Goal: Task Accomplishment & Management: Manage account settings

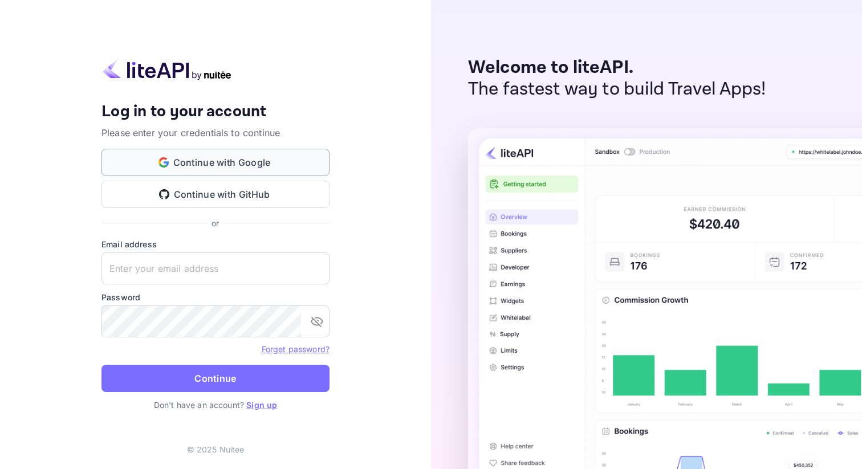
click at [198, 156] on button "Continue with Google" at bounding box center [216, 162] width 228 height 27
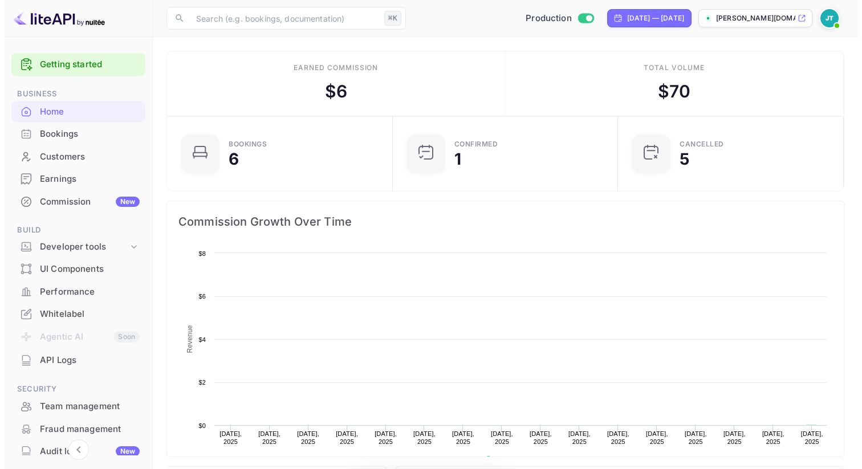
scroll to position [177, 210]
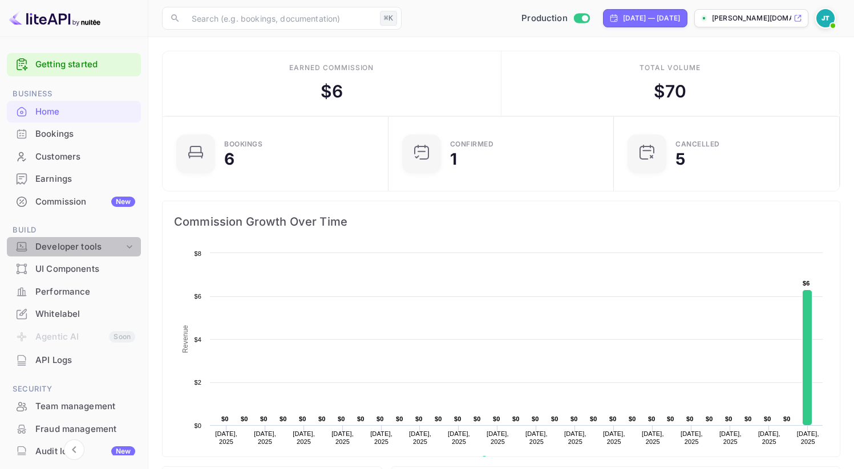
click at [90, 246] on div "Developer tools" at bounding box center [79, 247] width 88 height 13
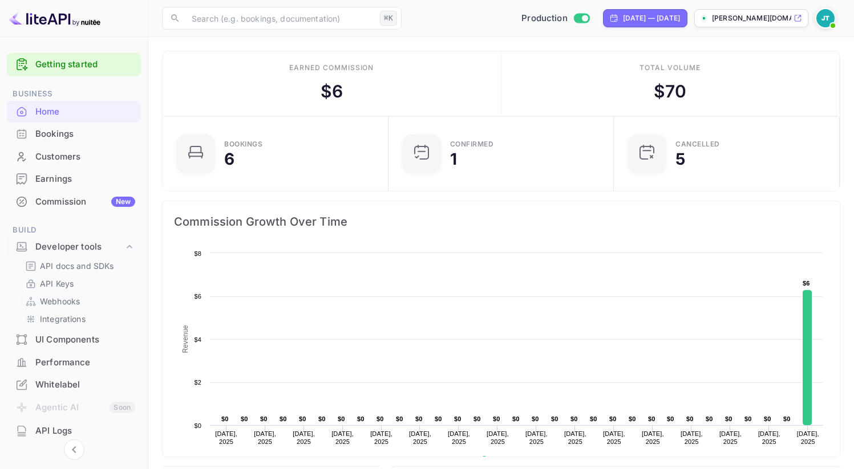
click at [72, 302] on p "Webhooks" at bounding box center [60, 301] width 40 height 12
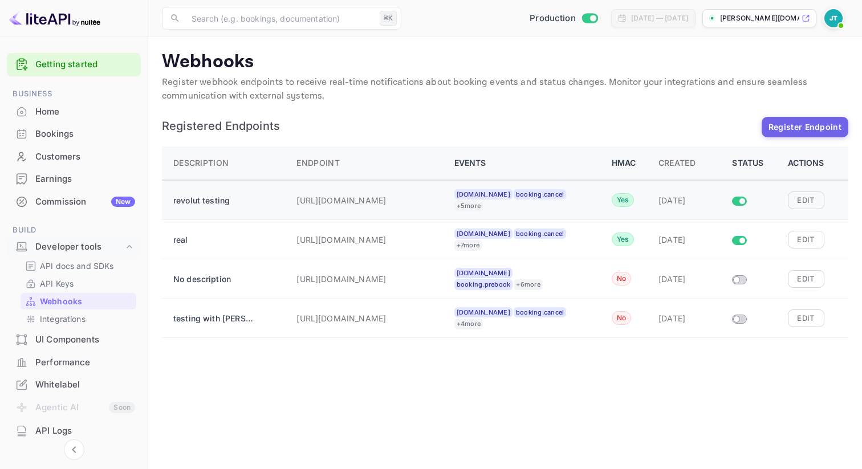
click at [741, 198] on input "Size switch demo" at bounding box center [742, 201] width 21 height 7
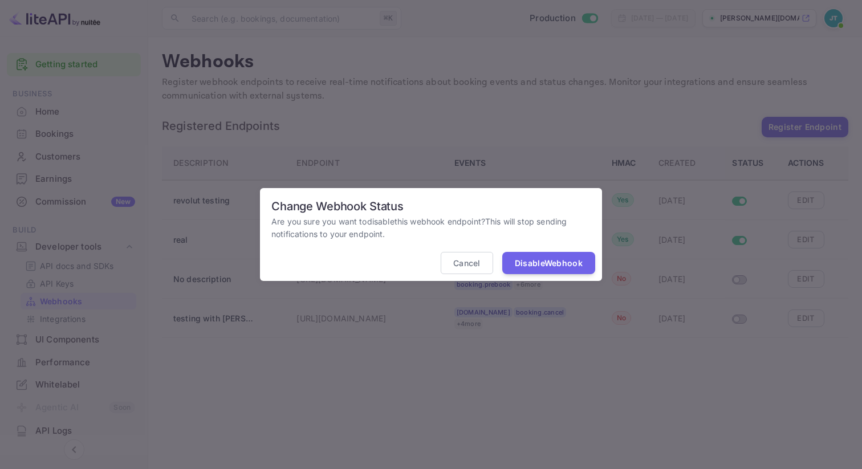
click at [549, 266] on button "Disable Webhook" at bounding box center [548, 263] width 93 height 22
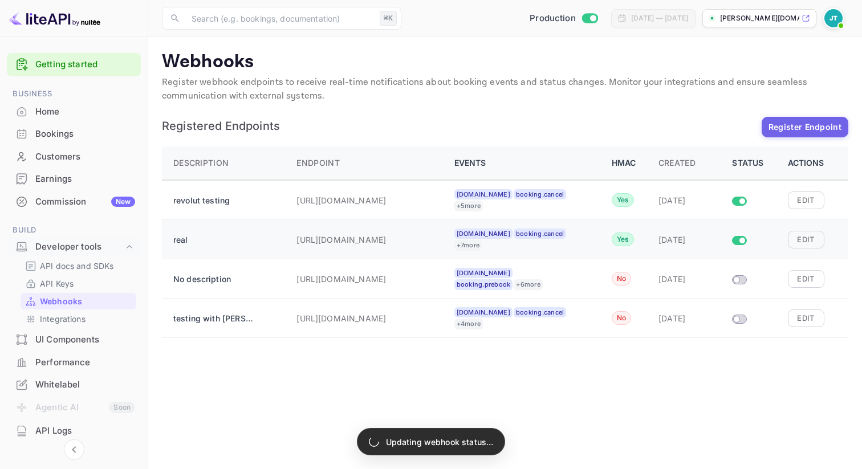
checkbox input "false"
